Goal: Check status

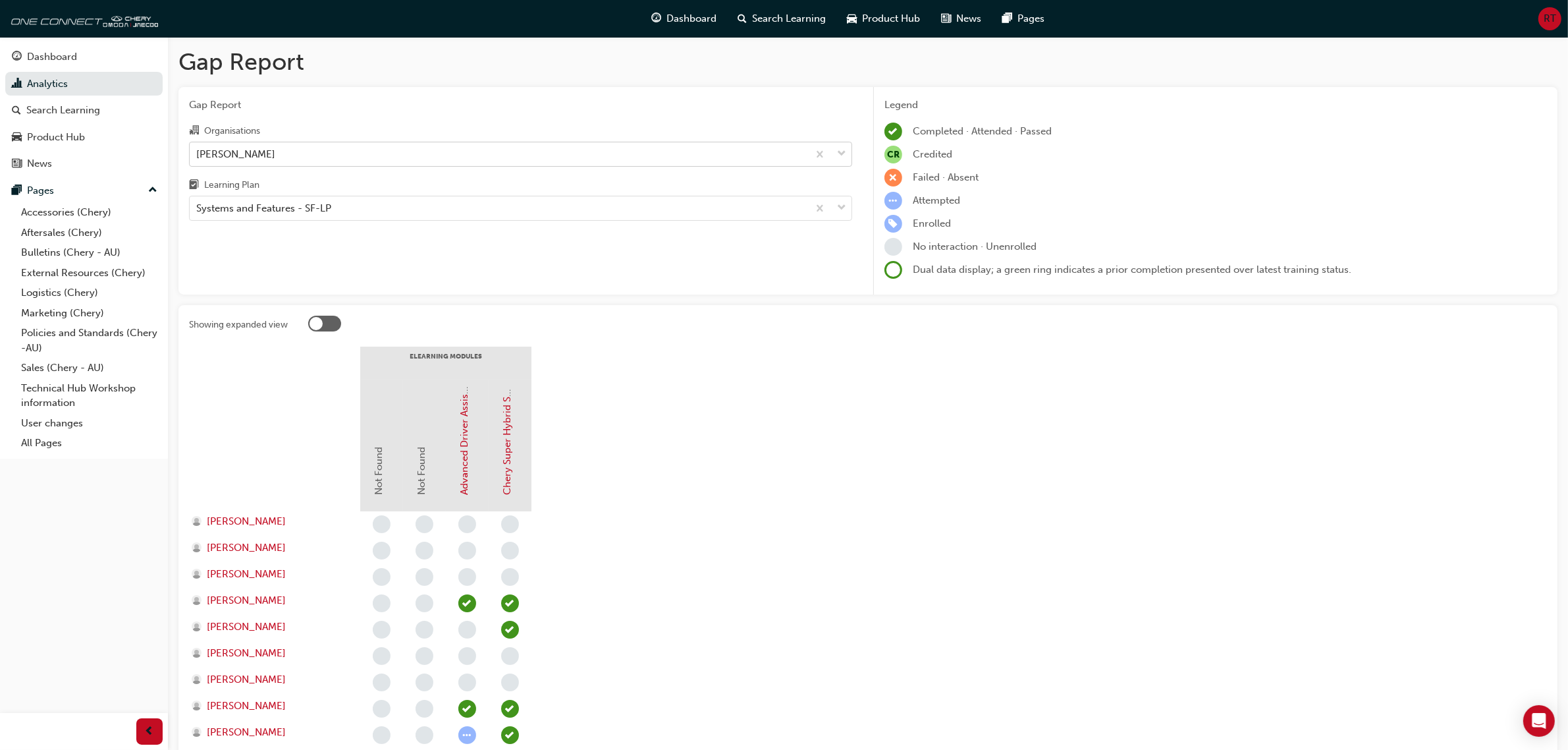
click at [336, 149] on div "[PERSON_NAME]" at bounding box center [499, 154] width 618 height 23
click at [198, 149] on input "Organisations [PERSON_NAME]" at bounding box center [197, 153] width 1 height 12
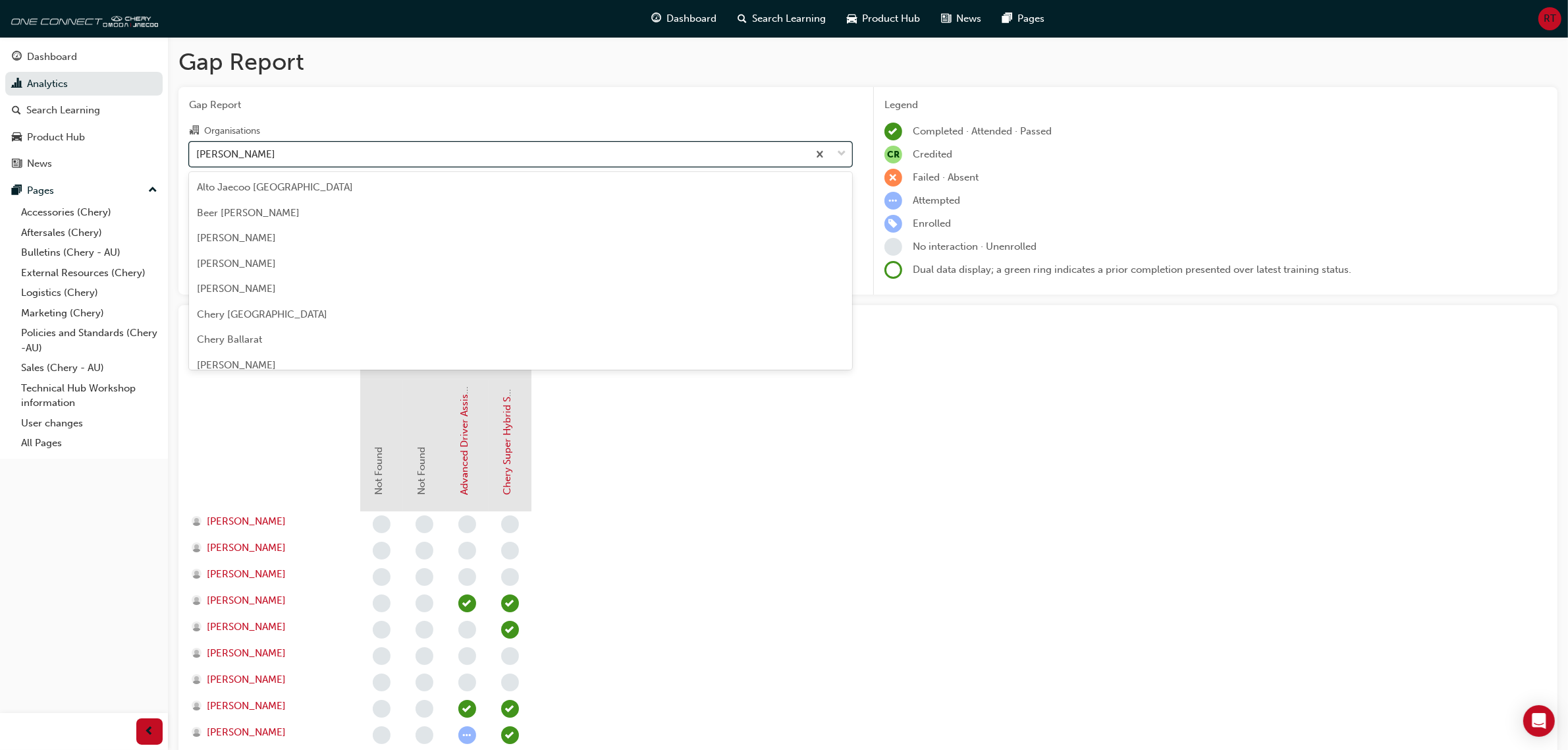
scroll to position [2145, 0]
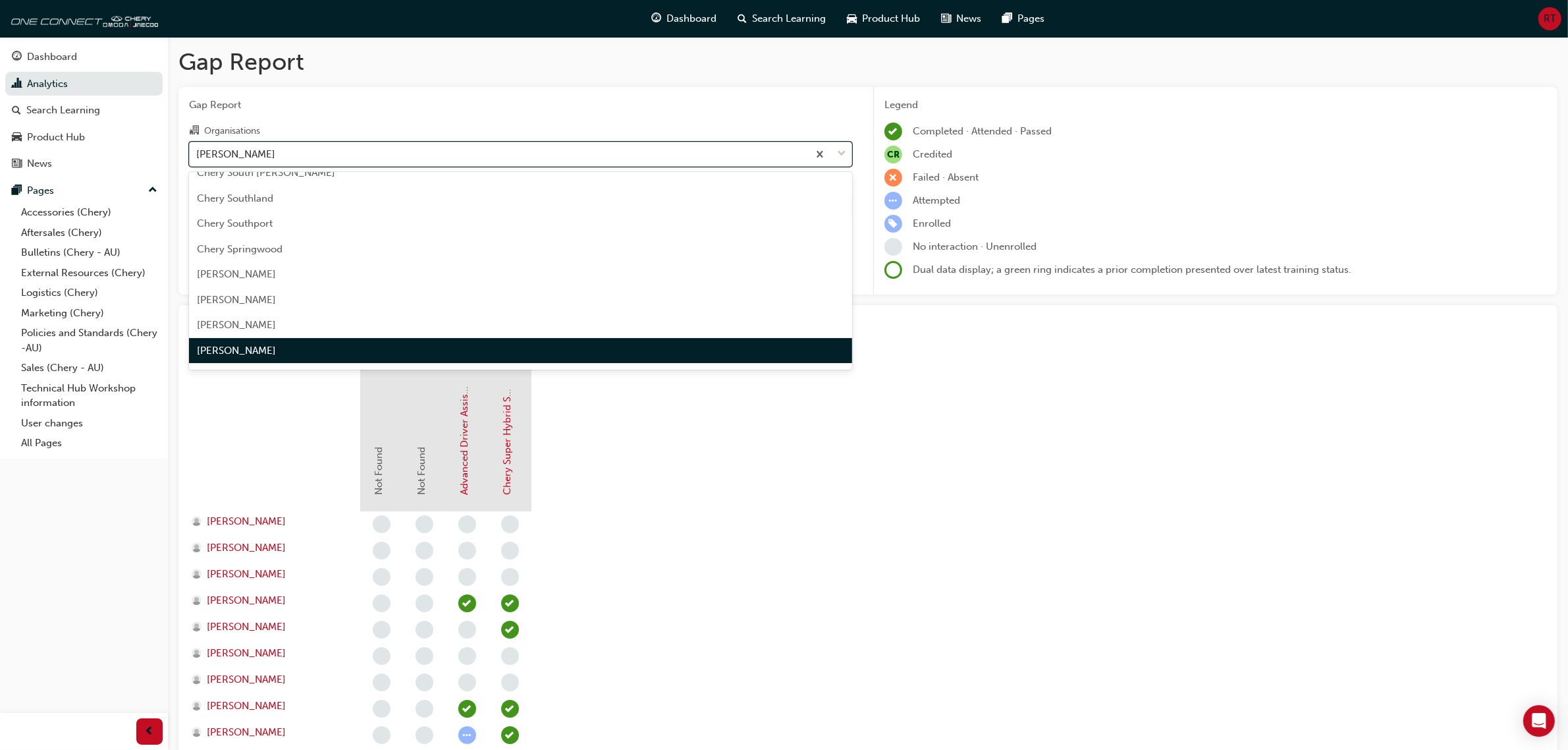
click at [336, 149] on div "[PERSON_NAME]" at bounding box center [499, 154] width 618 height 23
click at [198, 149] on input "Organisations option [PERSON_NAME] focused, 92 of 154. 154 results available. U…" at bounding box center [197, 153] width 1 height 12
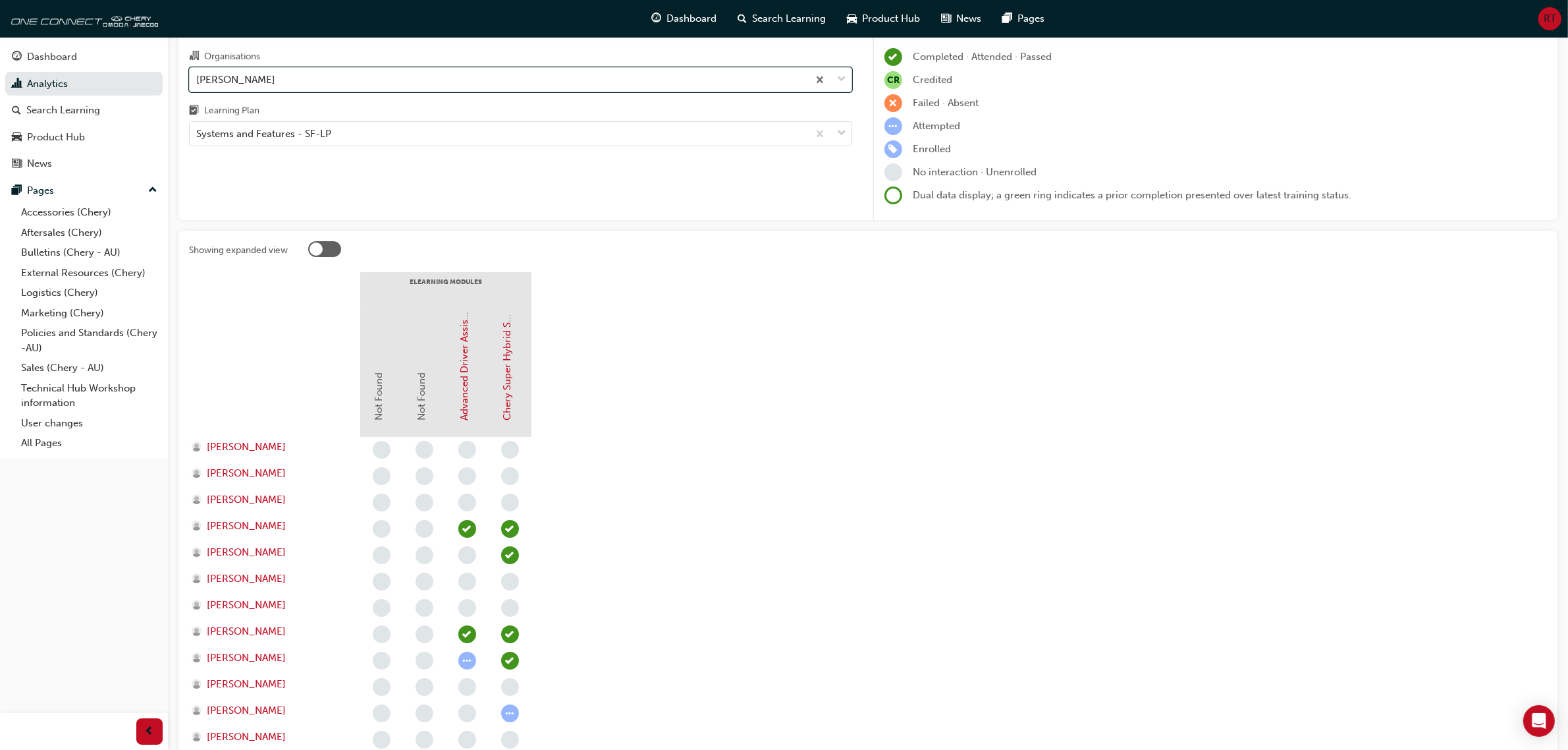
scroll to position [0, 0]
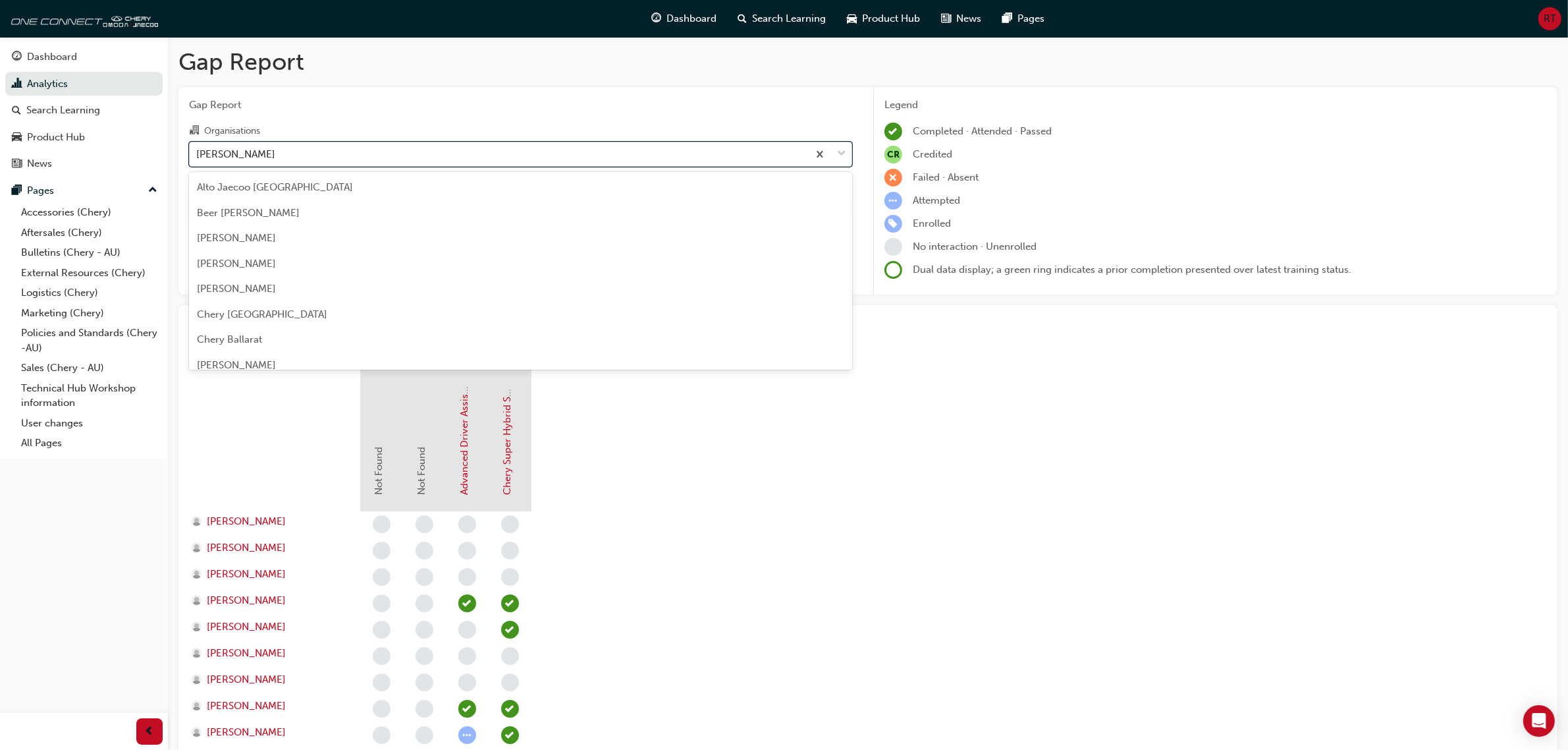
click at [380, 160] on div "[PERSON_NAME]" at bounding box center [499, 154] width 618 height 23
click at [198, 159] on input "Organisations option [PERSON_NAME] focused, 92 of 154. 154 results available. U…" at bounding box center [197, 153] width 1 height 12
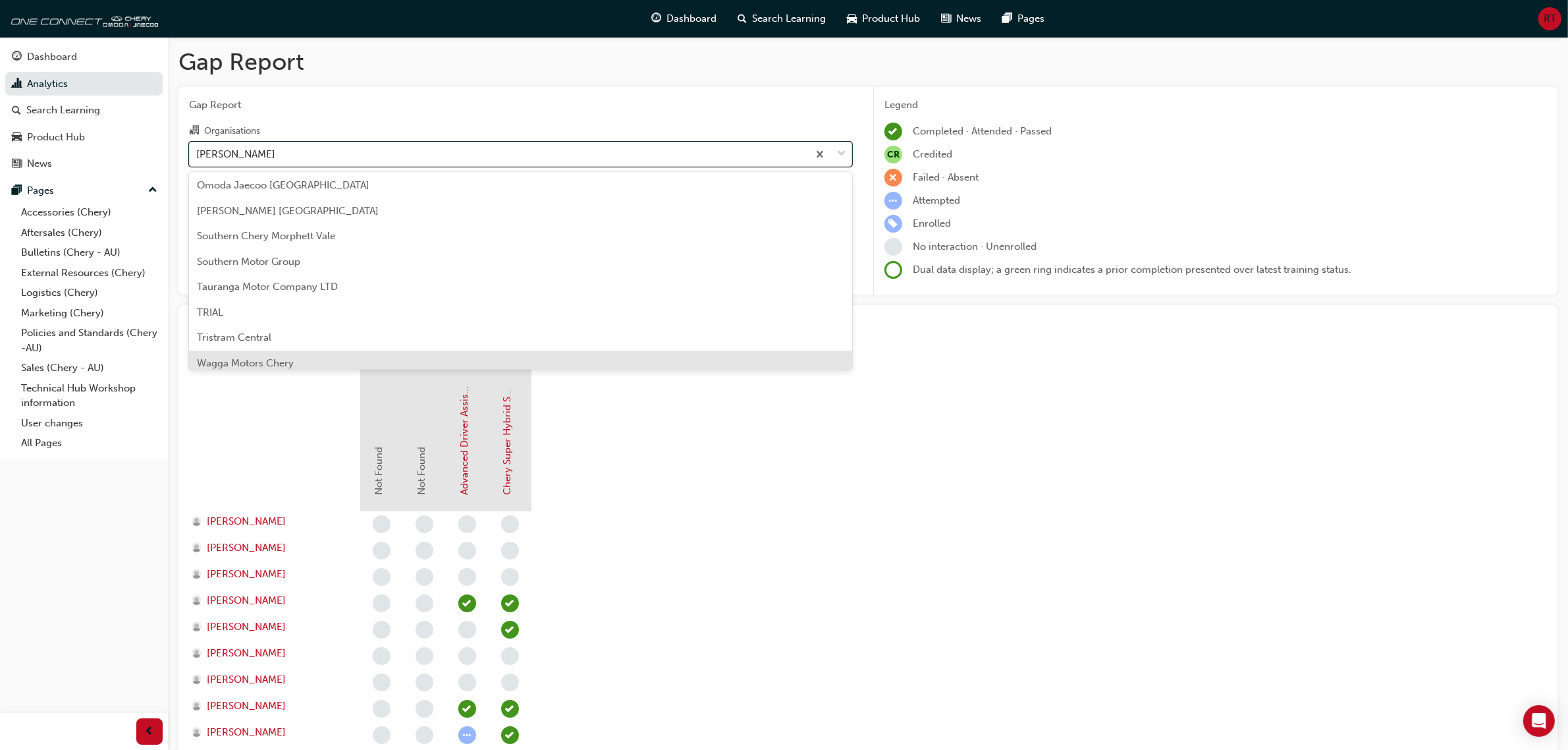
scroll to position [3711, 0]
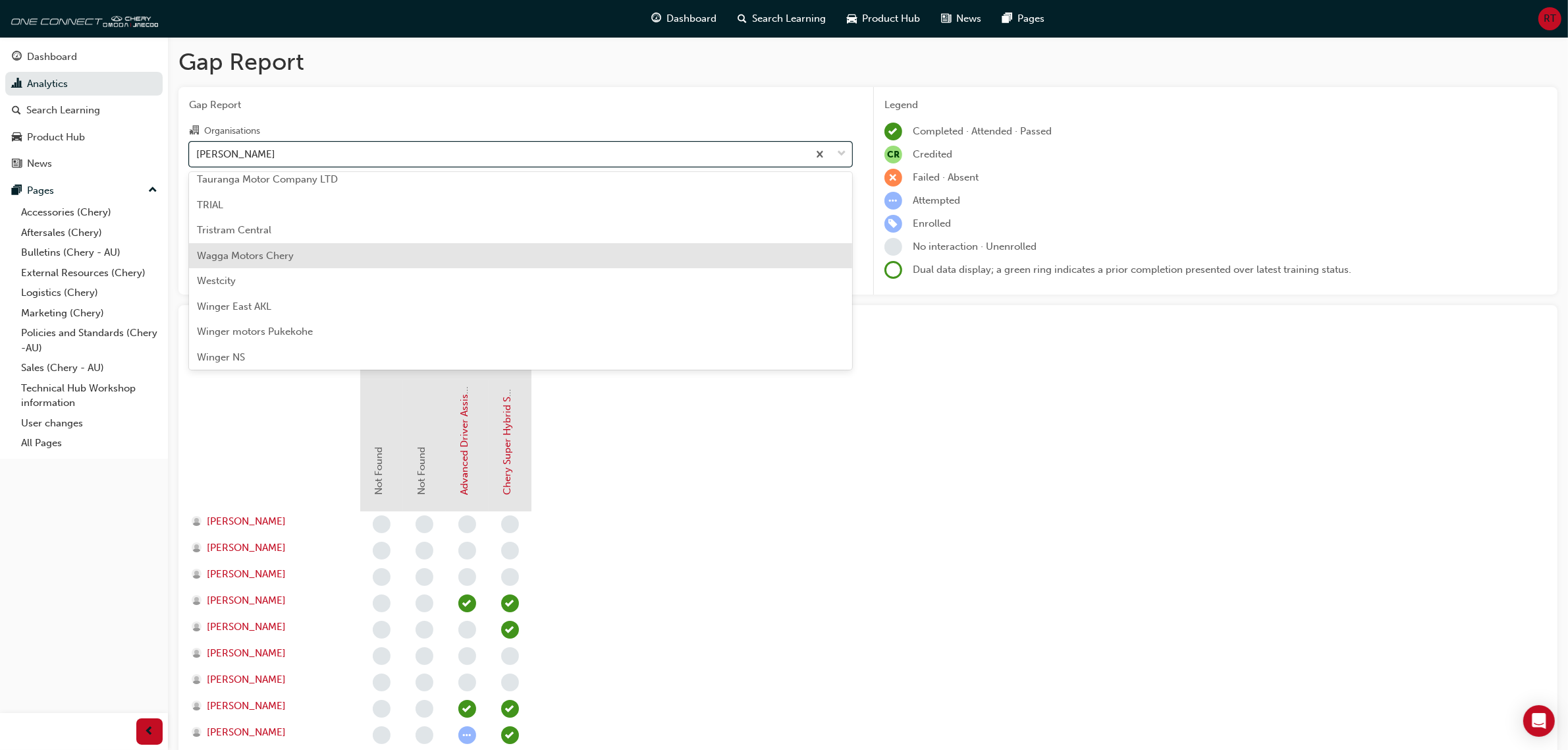
click at [314, 251] on div "Wagga Motors Chery" at bounding box center [520, 256] width 663 height 26
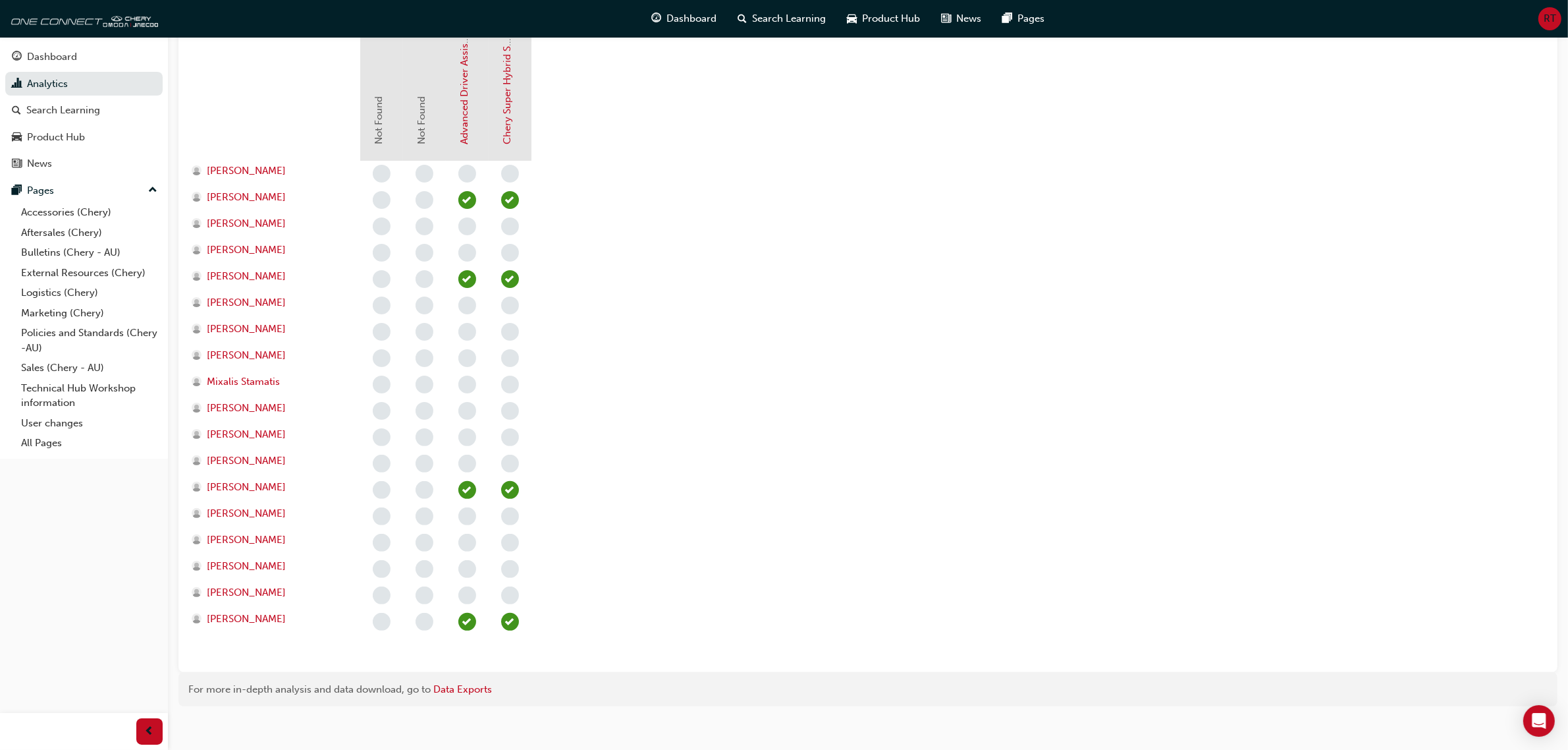
scroll to position [359, 0]
